Goal: Transaction & Acquisition: Purchase product/service

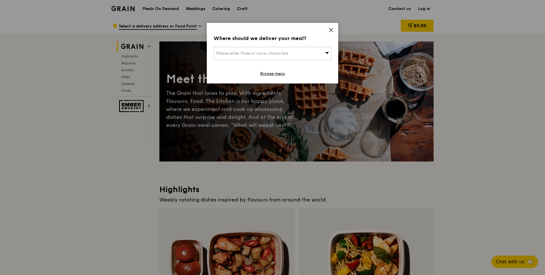
click at [329, 29] on icon at bounding box center [330, 29] width 3 height 3
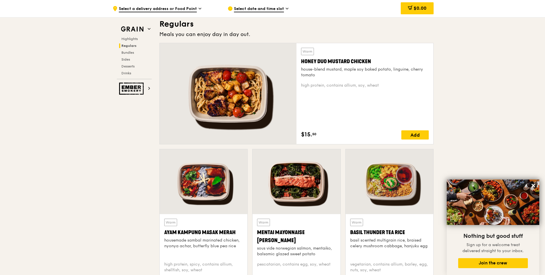
scroll to position [371, 0]
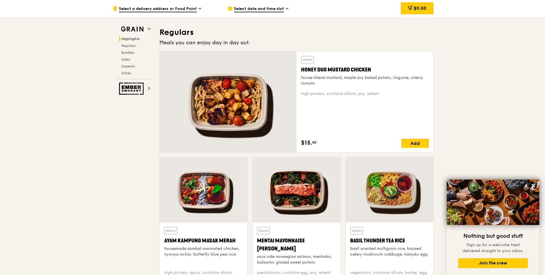
click at [182, 10] on span "Select a delivery address or Food Point" at bounding box center [158, 9] width 78 height 6
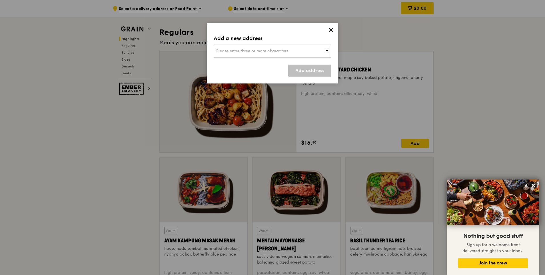
click at [257, 51] on span "Please enter three or more characters" at bounding box center [252, 51] width 72 height 5
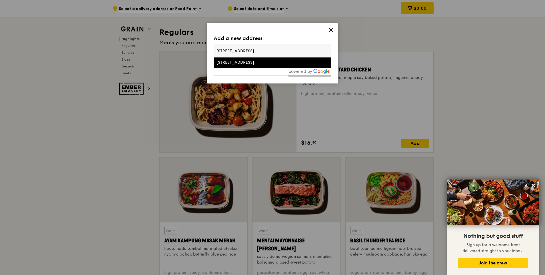
type input "30 Science Park Rd, Singapore 117512"
click at [233, 64] on div "30 Science Park Road" at bounding box center [258, 63] width 85 height 6
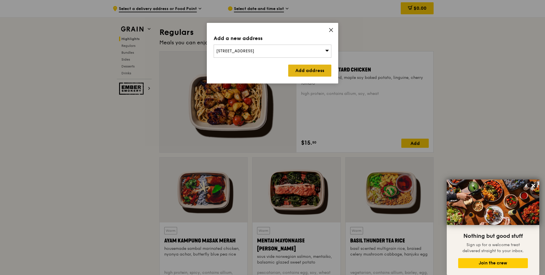
click at [307, 73] on link "Add address" at bounding box center [309, 71] width 43 height 12
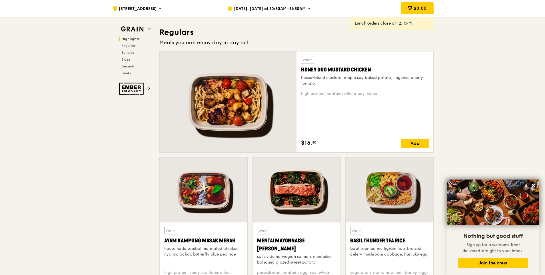
click at [279, 4] on div "Sep 9, Today at 10:30AM–11:30AM" at bounding box center [281, 8] width 106 height 17
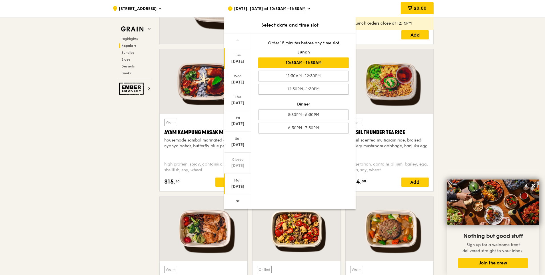
scroll to position [400, 0]
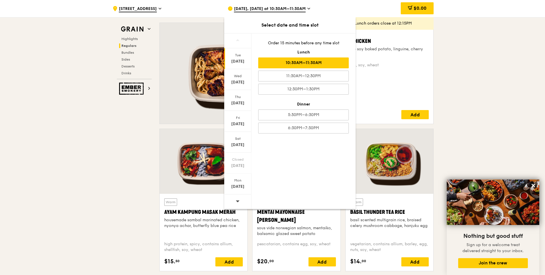
click at [239, 200] on icon at bounding box center [238, 201] width 4 height 4
drag, startPoint x: 239, startPoint y: 200, endPoint x: 238, endPoint y: 187, distance: 13.4
click at [238, 187] on div "Sep 22" at bounding box center [237, 187] width 25 height 6
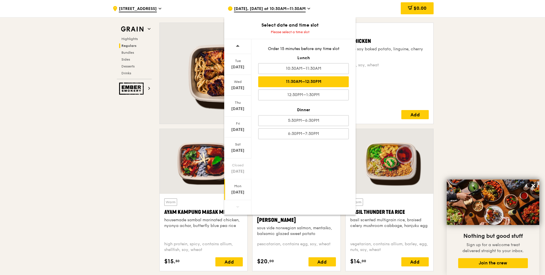
click at [307, 85] on div "11:30AM–12:30PM" at bounding box center [303, 81] width 91 height 11
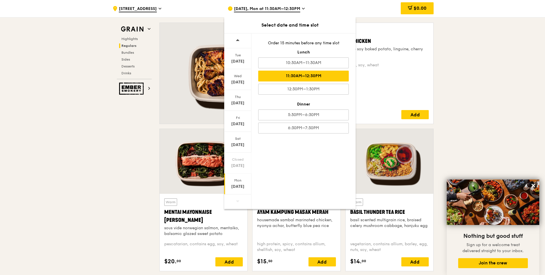
scroll to position [405, 0]
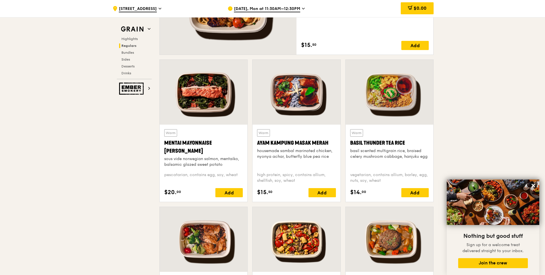
scroll to position [520, 0]
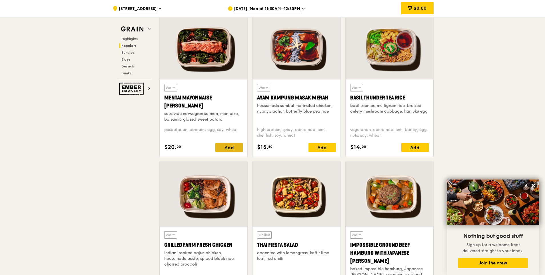
click at [234, 150] on div "Add" at bounding box center [228, 147] width 27 height 9
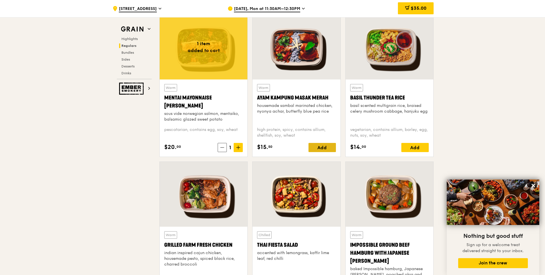
click at [324, 148] on div "Add" at bounding box center [321, 147] width 27 height 9
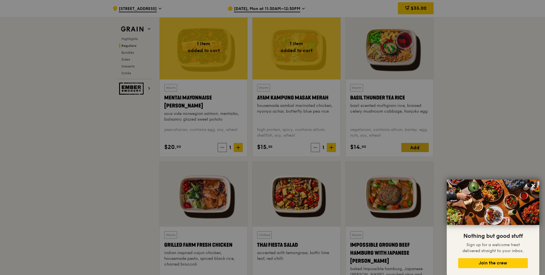
click at [410, 144] on div at bounding box center [272, 137] width 545 height 275
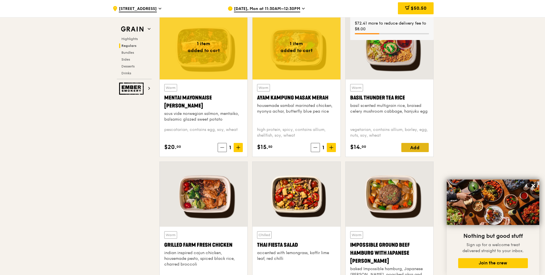
click at [408, 148] on div "Add" at bounding box center [414, 147] width 27 height 9
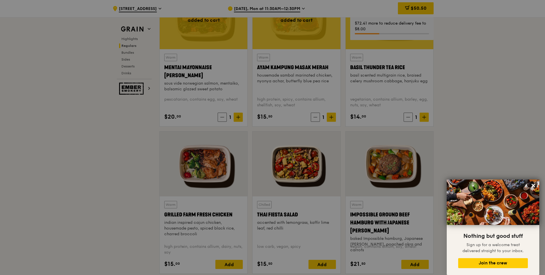
scroll to position [605, 0]
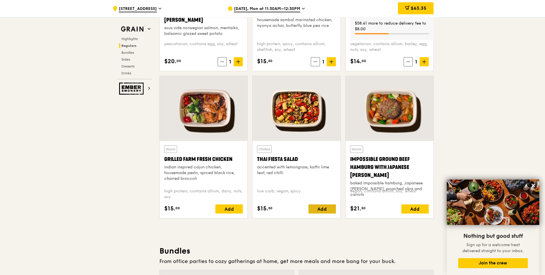
click at [324, 209] on div "Add" at bounding box center [321, 208] width 27 height 9
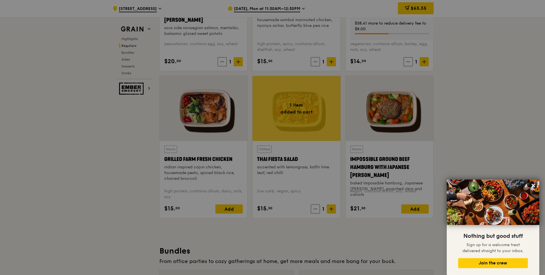
click at [231, 208] on div at bounding box center [272, 137] width 545 height 275
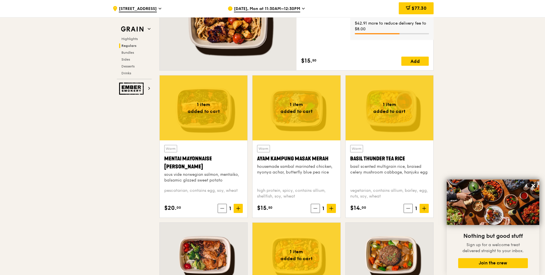
scroll to position [377, 0]
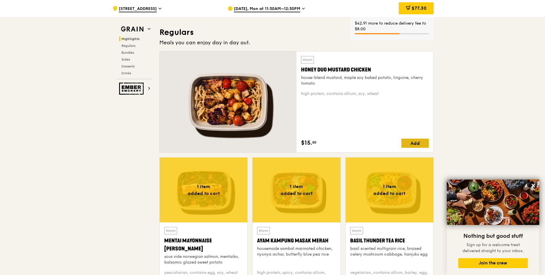
click at [412, 141] on div "Add" at bounding box center [414, 142] width 27 height 9
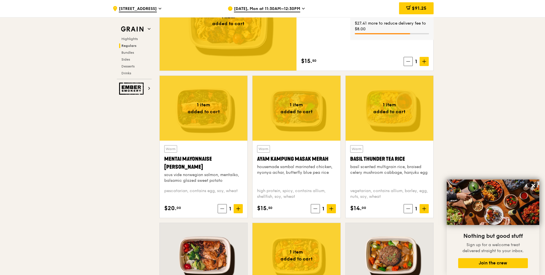
scroll to position [491, 0]
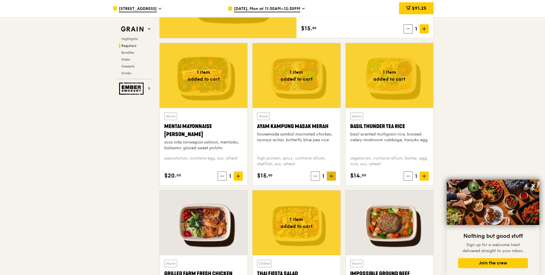
click at [333, 176] on span at bounding box center [331, 175] width 9 height 9
click at [426, 176] on span at bounding box center [423, 175] width 9 height 9
click at [423, 173] on span at bounding box center [423, 175] width 9 height 9
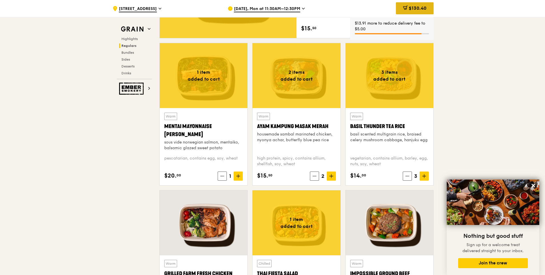
click at [422, 8] on span "$130.40" at bounding box center [418, 7] width 18 height 5
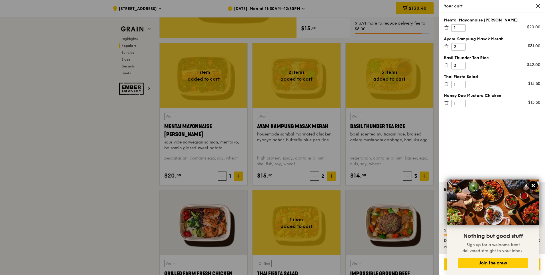
click at [534, 185] on icon at bounding box center [532, 185] width 5 height 5
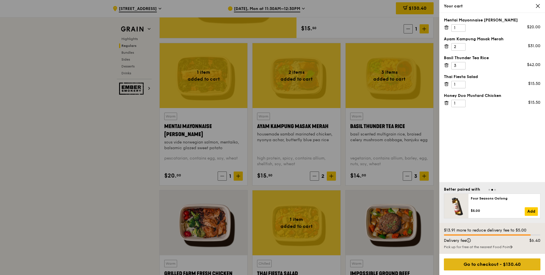
click at [496, 262] on div "Go to checkout - $130.40" at bounding box center [492, 264] width 96 height 12
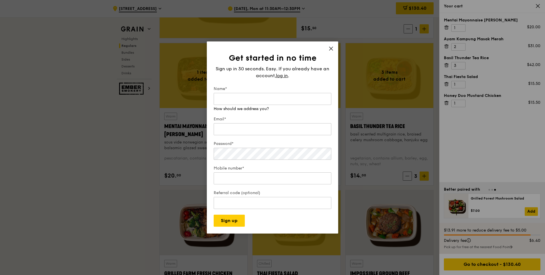
click at [334, 49] on div "Get started in no time Sign up in 30 seconds. Easy. If you already have an acco…" at bounding box center [272, 137] width 131 height 192
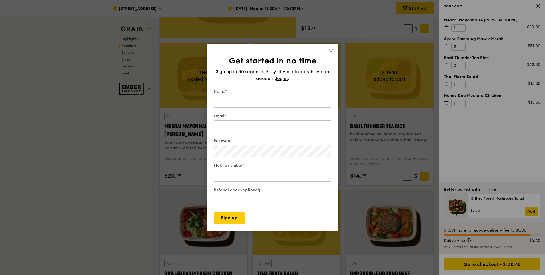
click at [328, 51] on icon at bounding box center [330, 51] width 5 height 5
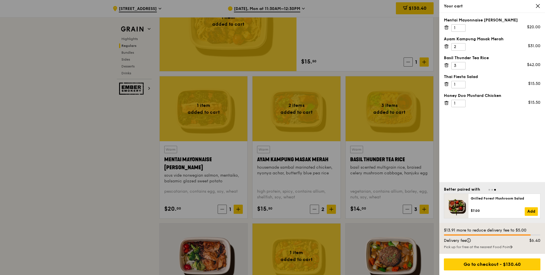
scroll to position [377, 0]
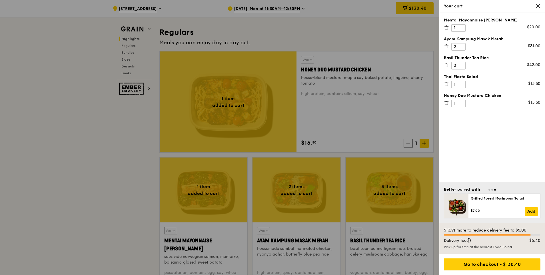
click at [535, 5] on div "Your cart" at bounding box center [492, 6] width 96 height 6
click at [538, 7] on icon at bounding box center [537, 5] width 5 height 5
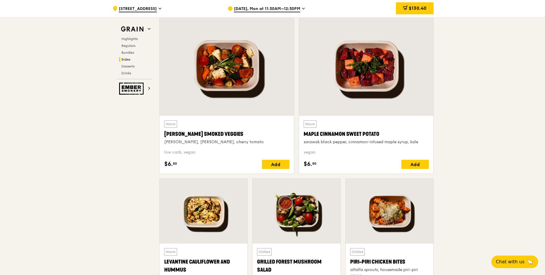
scroll to position [1233, 0]
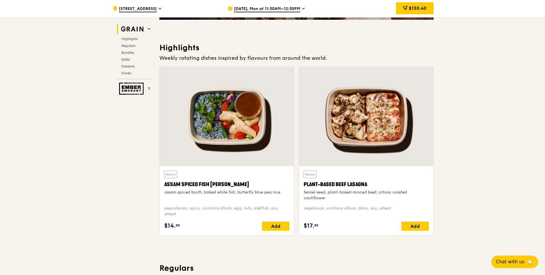
scroll to position [143, 0]
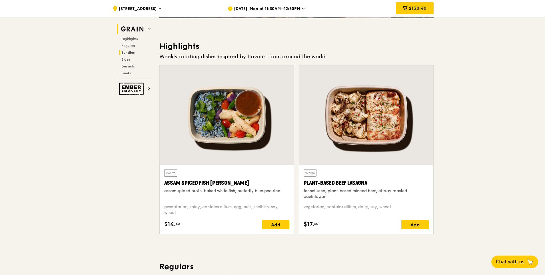
click at [131, 52] on span "Bundles" at bounding box center [127, 53] width 13 height 4
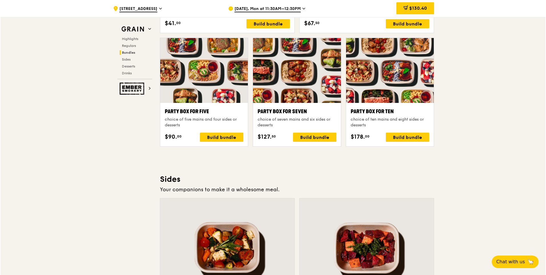
scroll to position [1141, 0]
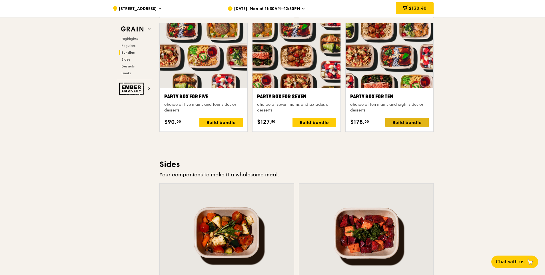
click at [402, 120] on div "Build bundle" at bounding box center [406, 122] width 43 height 9
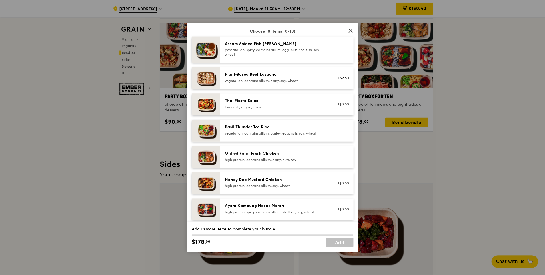
scroll to position [25, 0]
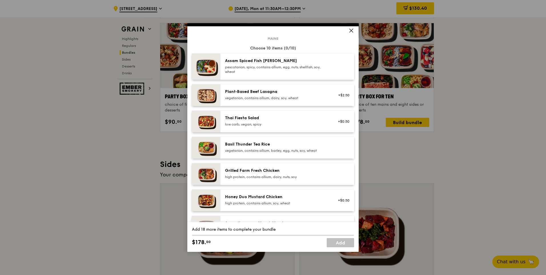
click at [351, 29] on icon at bounding box center [351, 30] width 5 height 5
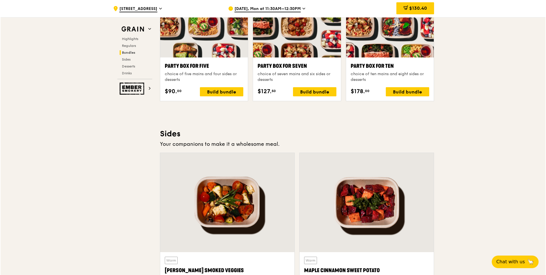
scroll to position [1170, 0]
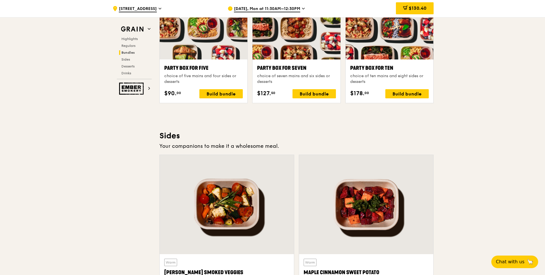
click at [365, 52] on div at bounding box center [389, 27] width 88 height 65
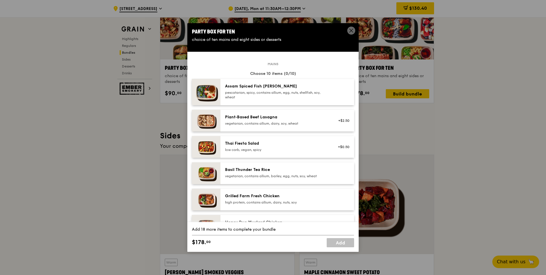
click at [351, 31] on icon at bounding box center [350, 30] width 3 height 3
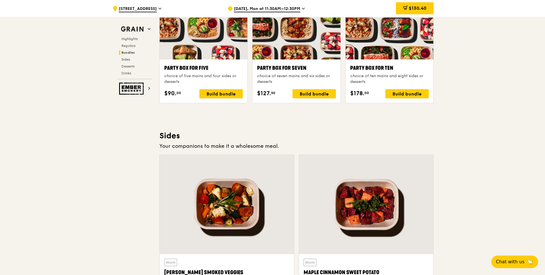
click at [370, 53] on div at bounding box center [389, 27] width 88 height 65
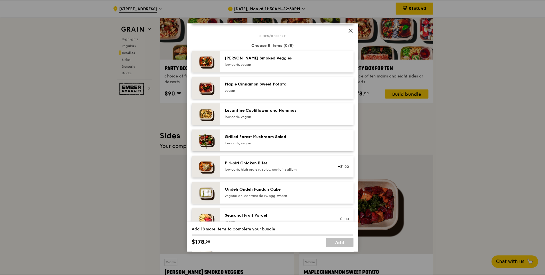
scroll to position [371, 0]
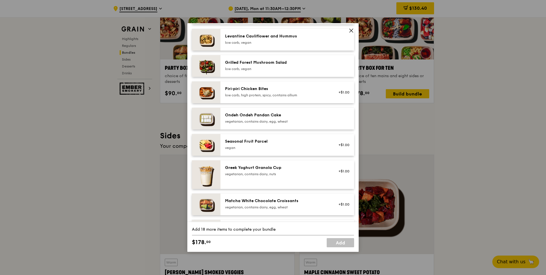
click at [348, 30] on span at bounding box center [351, 31] width 8 height 8
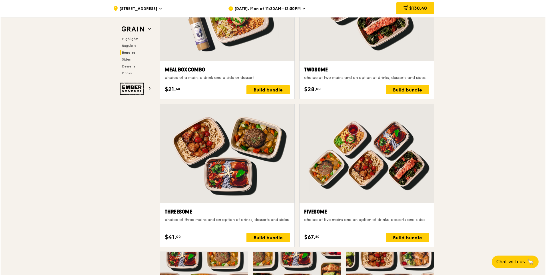
scroll to position [799, 0]
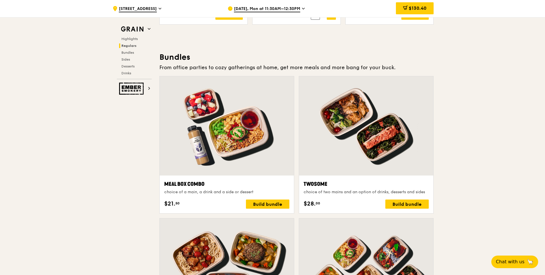
click at [242, 108] on div at bounding box center [227, 125] width 134 height 99
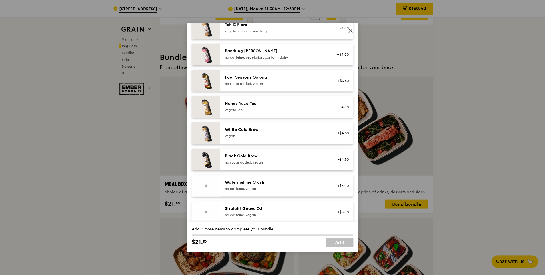
scroll to position [654, 0]
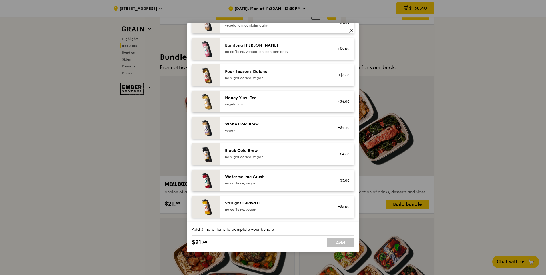
click at [352, 34] on span at bounding box center [351, 31] width 5 height 6
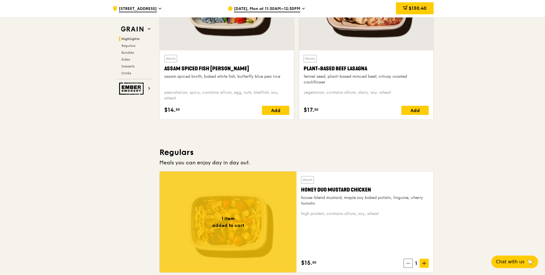
scroll to position [86, 0]
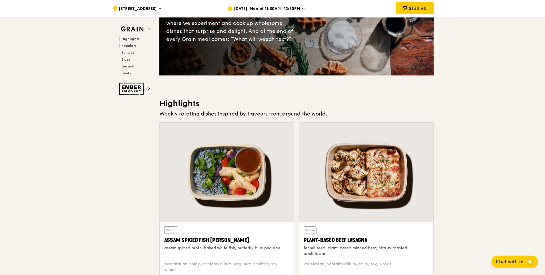
click at [133, 46] on span "Regulars" at bounding box center [128, 46] width 15 height 4
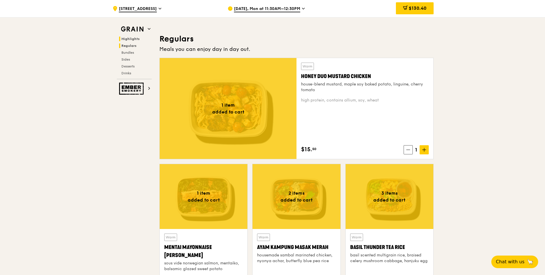
scroll to position [381, 0]
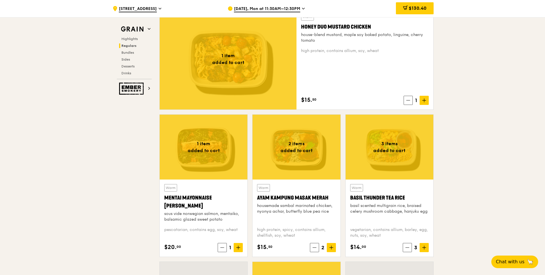
scroll to position [410, 0]
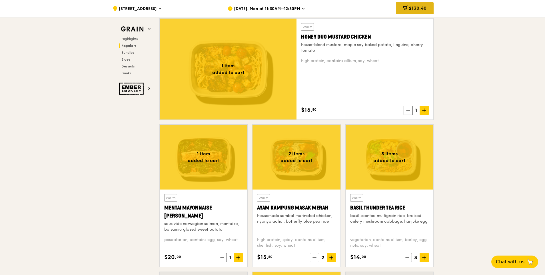
click at [418, 9] on span "$130.40" at bounding box center [418, 7] width 18 height 5
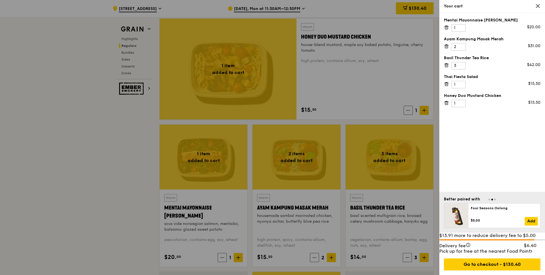
click at [73, 178] on div at bounding box center [272, 137] width 545 height 275
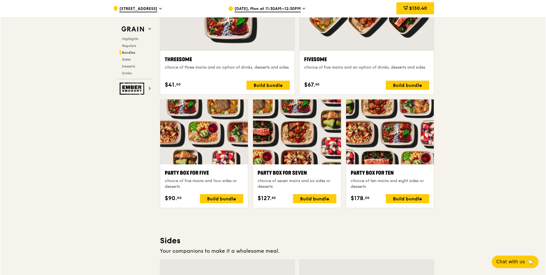
scroll to position [1066, 0]
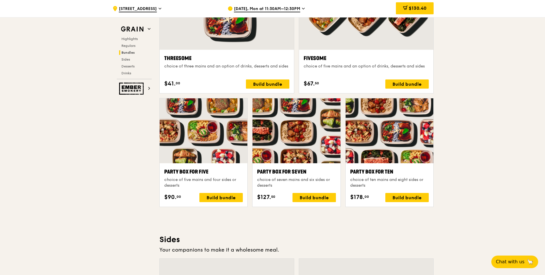
click at [361, 132] on div at bounding box center [389, 130] width 88 height 65
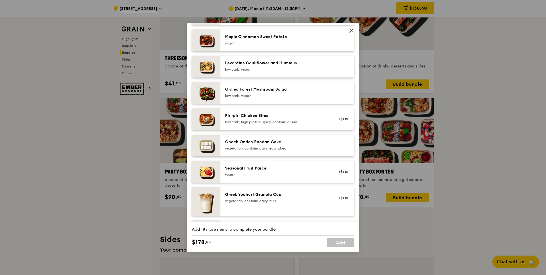
scroll to position [343, 0]
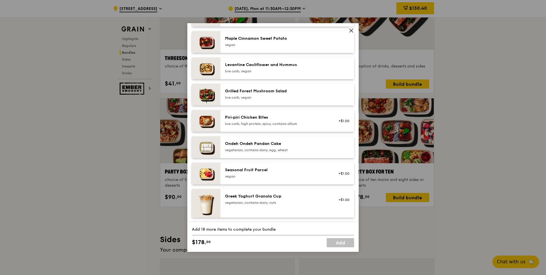
click at [351, 29] on icon at bounding box center [351, 30] width 5 height 5
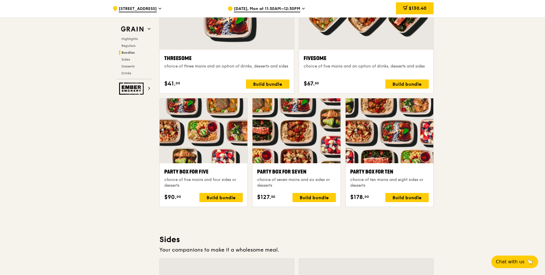
drag, startPoint x: 371, startPoint y: 195, endPoint x: 350, endPoint y: 197, distance: 20.3
click at [350, 197] on div "$178. 00 Build bundle" at bounding box center [389, 197] width 79 height 9
drag, startPoint x: 350, startPoint y: 197, endPoint x: 412, endPoint y: 198, distance: 62.0
click at [412, 198] on div "Build bundle" at bounding box center [406, 197] width 43 height 9
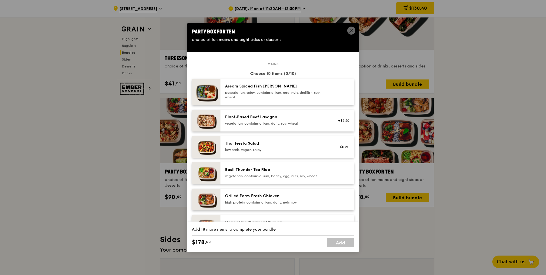
click at [325, 95] on div "Assam Spiced Fish Curry pescatarian, spicy, contains allium, egg, nuts, shellfi…" at bounding box center [276, 91] width 109 height 17
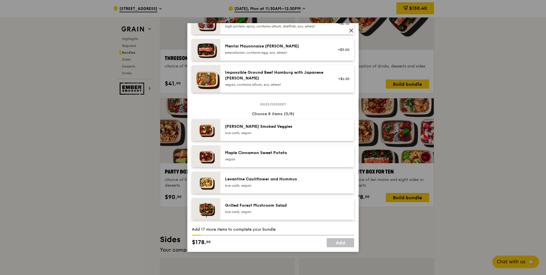
scroll to position [286, 0]
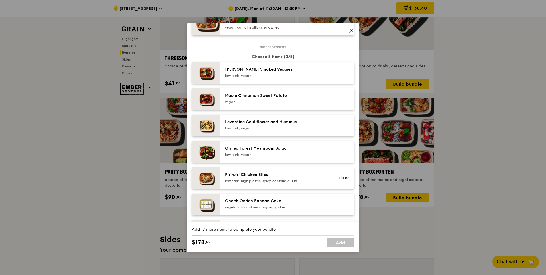
click at [313, 77] on div "low carb, vegan" at bounding box center [276, 75] width 102 height 5
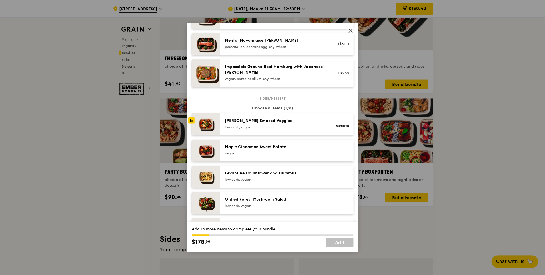
scroll to position [140, 0]
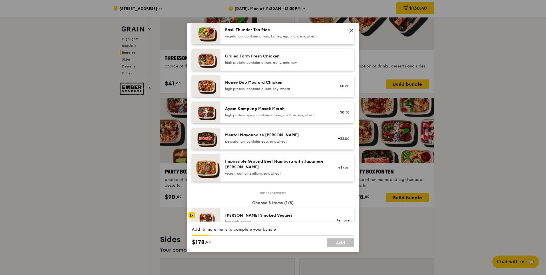
click at [350, 30] on icon at bounding box center [351, 30] width 5 height 5
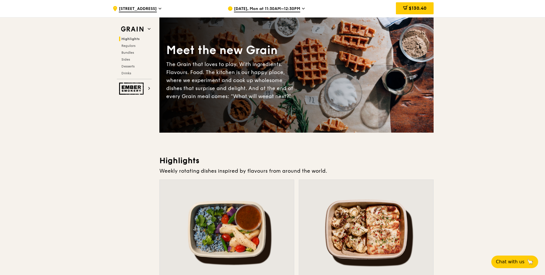
scroll to position [0, 0]
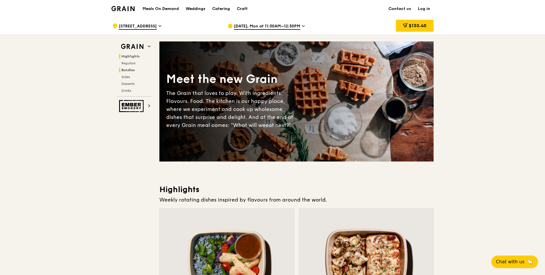
click at [130, 71] on span "Bundles" at bounding box center [127, 70] width 13 height 4
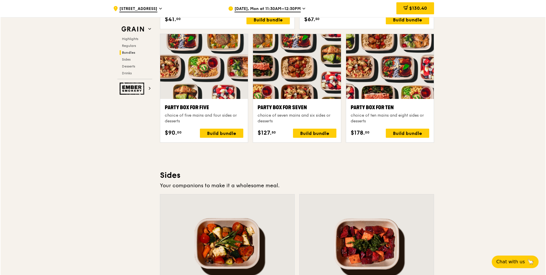
scroll to position [1114, 0]
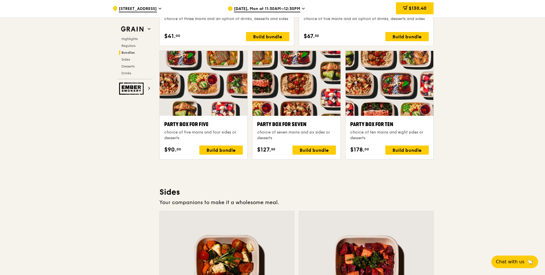
click at [394, 83] on div at bounding box center [389, 83] width 88 height 65
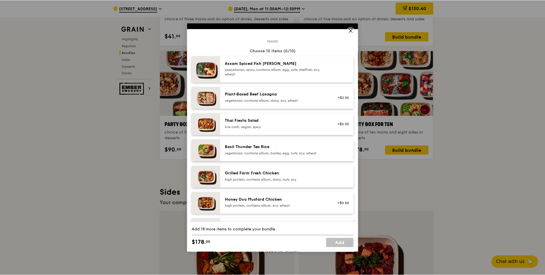
scroll to position [57, 0]
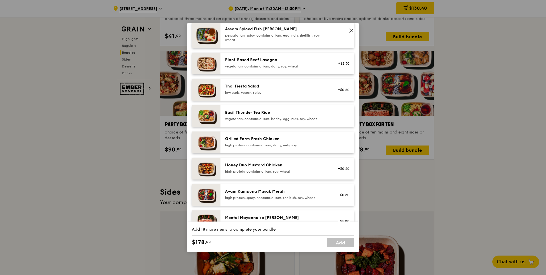
click at [291, 141] on div "Grilled Farm Fresh Chicken" at bounding box center [276, 139] width 102 height 6
click at [352, 31] on icon at bounding box center [350, 30] width 3 height 3
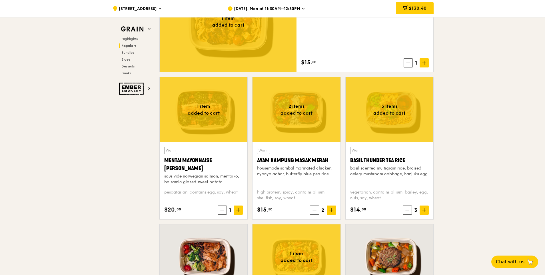
scroll to position [571, 0]
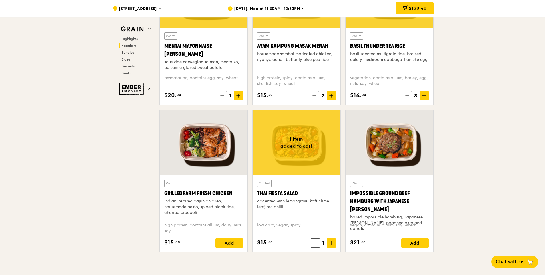
click at [224, 197] on div "Warm Grilled Farm Fresh Chicken indian inspired cajun chicken, housemade pesto,…" at bounding box center [203, 198] width 79 height 38
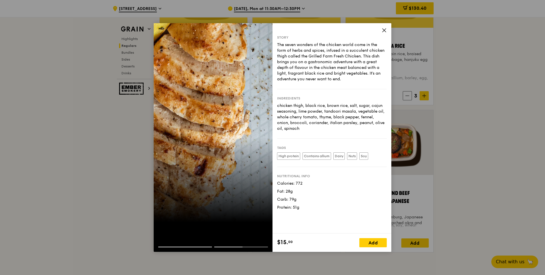
click at [382, 29] on icon at bounding box center [383, 30] width 5 height 5
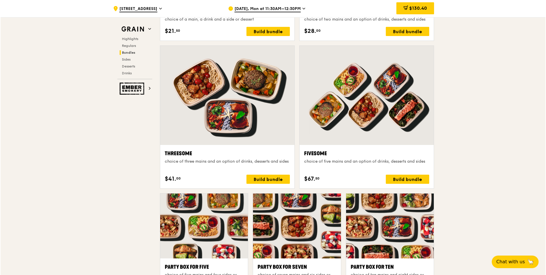
scroll to position [1057, 0]
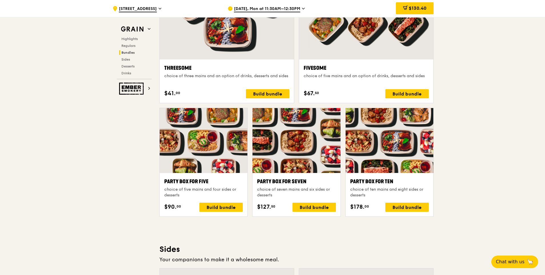
click at [405, 148] on div at bounding box center [389, 140] width 88 height 65
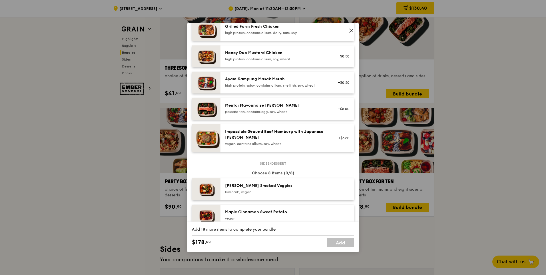
scroll to position [171, 0]
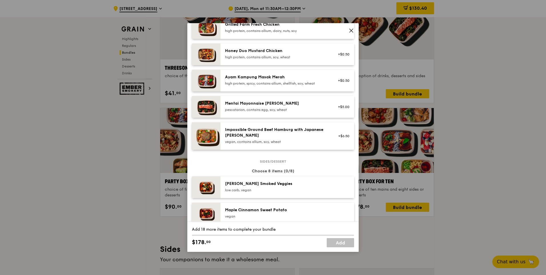
click at [305, 106] on div "Mentai Mayonnaise Aburi Salmon pescatarian, contains egg, soy, wheat" at bounding box center [276, 105] width 102 height 11
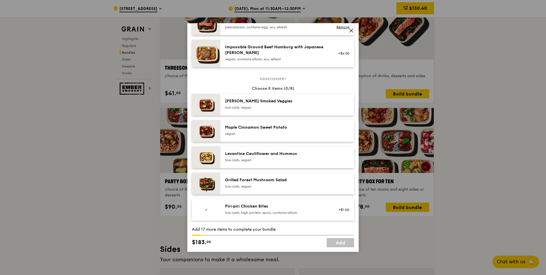
scroll to position [257, 0]
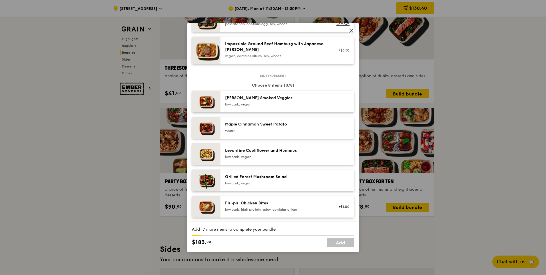
click at [350, 26] on div "Mains Choose 10 items (1/10) Assam Spiced Fish Curry pescatarian, spicy, contai…" at bounding box center [272, 218] width 171 height 847
click at [350, 29] on icon at bounding box center [350, 30] width 3 height 3
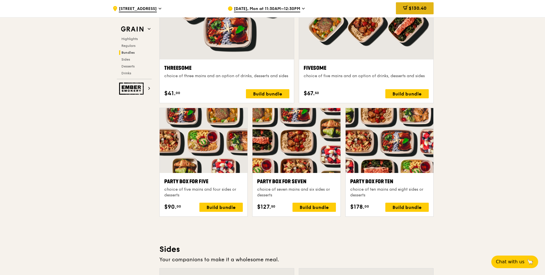
click at [409, 8] on span "$130.40" at bounding box center [418, 7] width 18 height 5
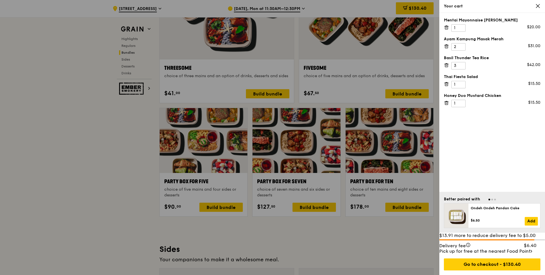
click at [445, 103] on icon at bounding box center [446, 103] width 3 height 3
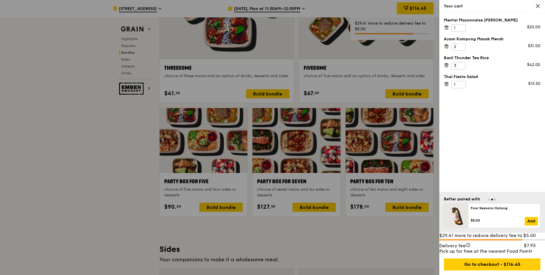
click at [447, 84] on icon at bounding box center [446, 83] width 5 height 5
click at [446, 63] on icon at bounding box center [446, 65] width 5 height 5
click at [447, 45] on icon at bounding box center [445, 45] width 1 height 1
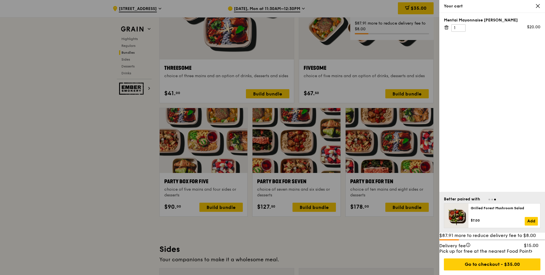
click at [446, 28] on icon at bounding box center [446, 27] width 5 height 5
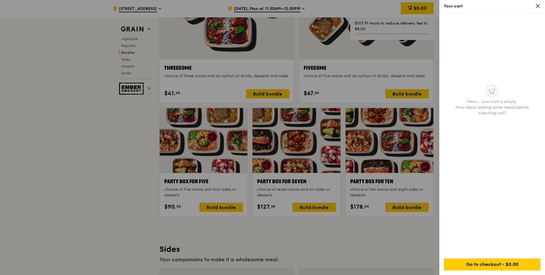
click at [421, 76] on div at bounding box center [272, 137] width 545 height 275
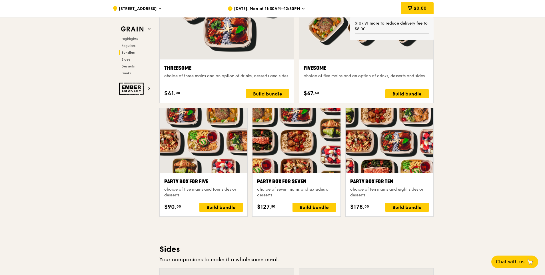
click at [402, 156] on div at bounding box center [389, 140] width 88 height 65
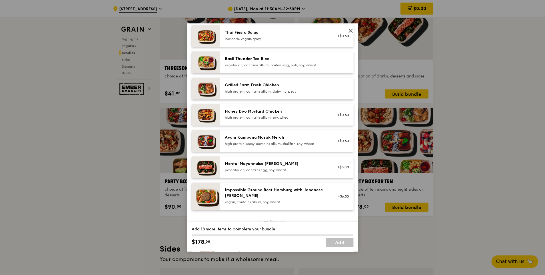
scroll to position [114, 0]
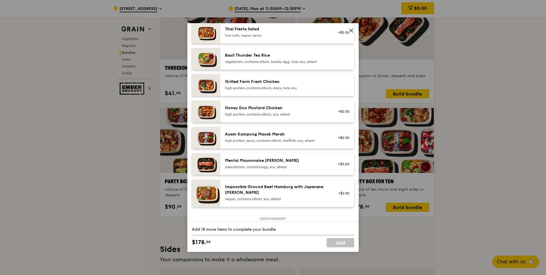
click at [350, 32] on icon at bounding box center [351, 30] width 5 height 5
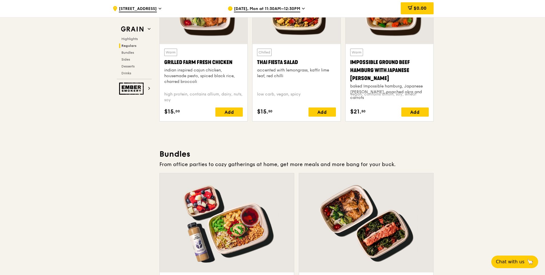
scroll to position [800, 0]
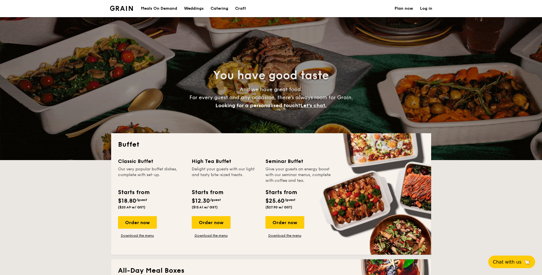
select select
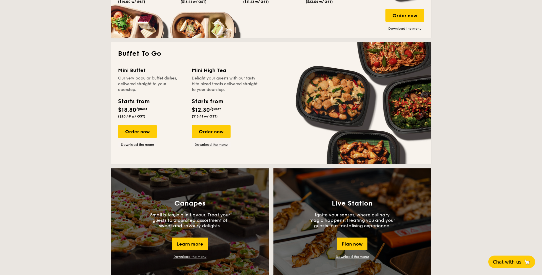
scroll to position [457, 0]
